Goal: Task Accomplishment & Management: Use online tool/utility

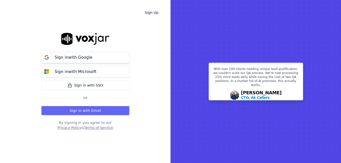
click at [90, 61] on button "Sign in with Google" at bounding box center [85, 57] width 88 height 11
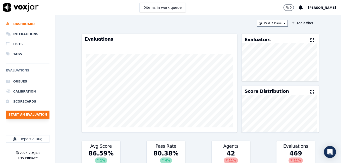
click at [31, 112] on button "Start an Evaluation" at bounding box center [27, 115] width 43 height 8
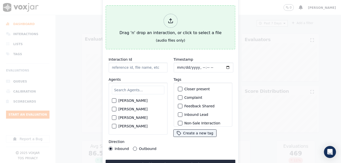
click at [178, 38] on div "(audio files only)" at bounding box center [170, 40] width 29 height 5
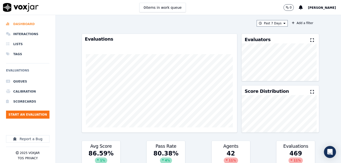
click at [26, 24] on li "Dashboard" at bounding box center [27, 24] width 43 height 10
click at [18, 33] on li "Interactions" at bounding box center [27, 34] width 43 height 10
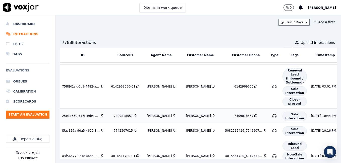
scroll to position [84, 0]
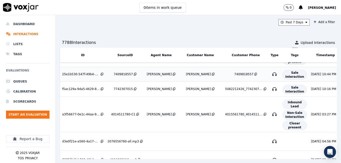
click at [151, 75] on div "LILIBETH VERGARA" at bounding box center [159, 74] width 25 height 4
